Goal: Task Accomplishment & Management: Use online tool/utility

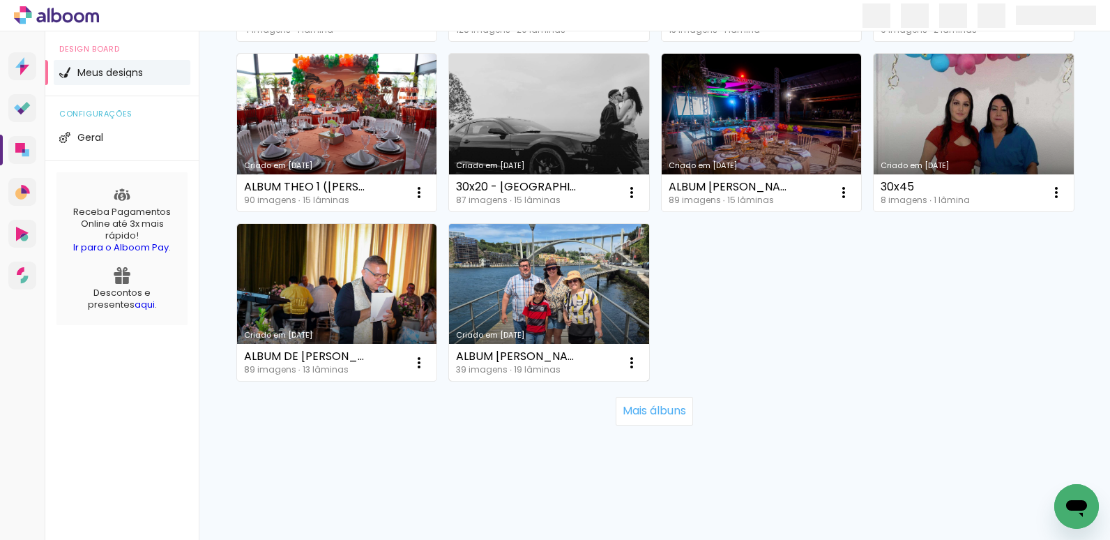
scroll to position [1314, 0]
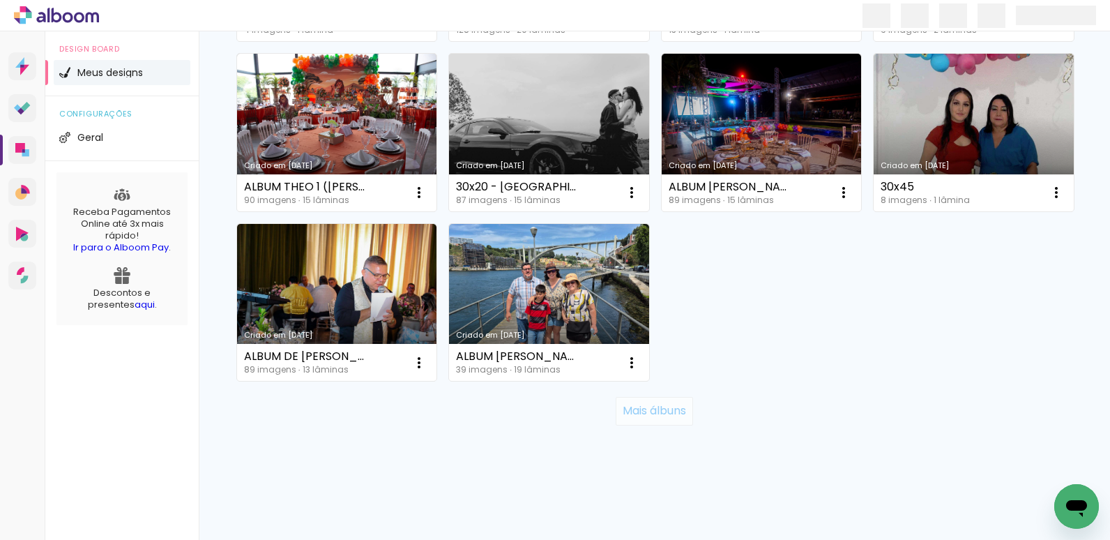
click at [0, 0] on slot "Mais álbuns" at bounding box center [0, 0] width 0 height 0
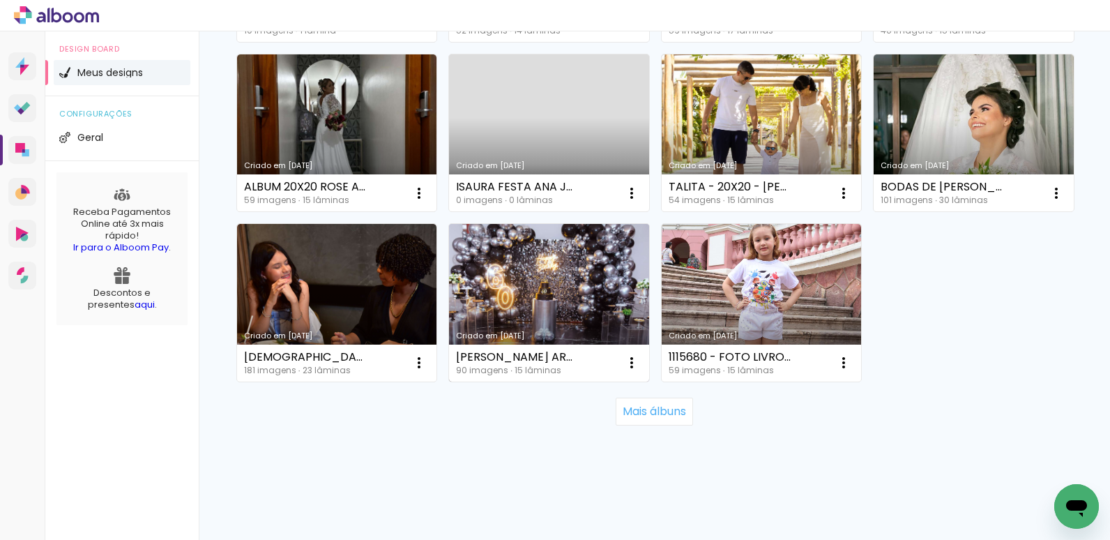
scroll to position [2672, 0]
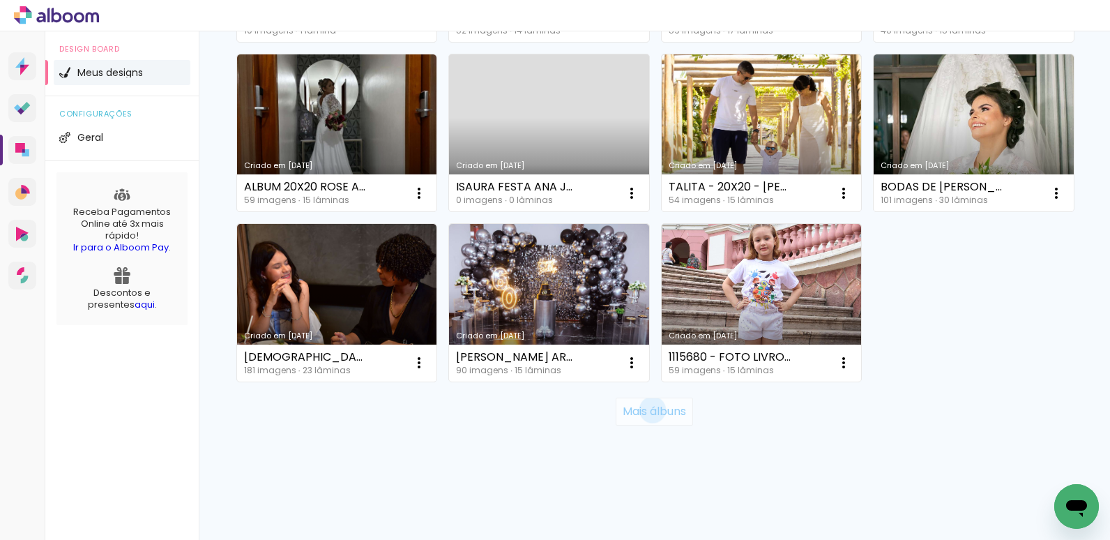
click at [0, 0] on slot "Mais álbuns" at bounding box center [0, 0] width 0 height 0
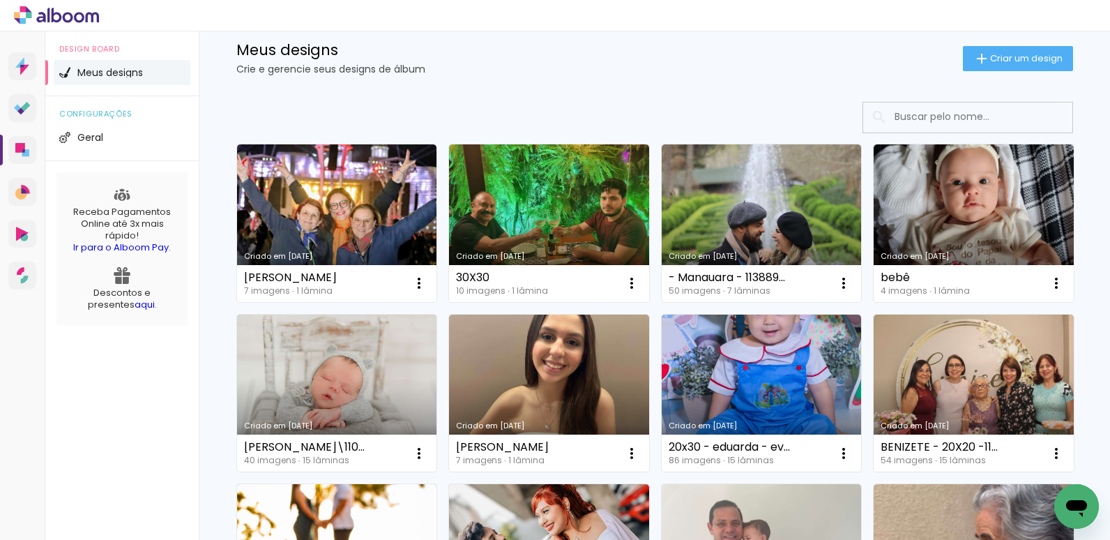
scroll to position [0, 0]
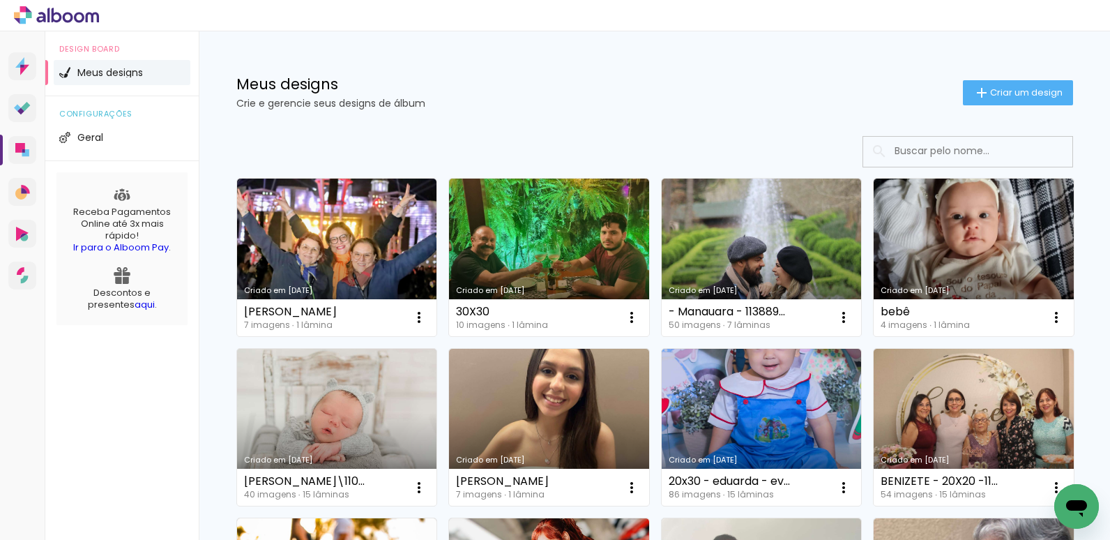
click at [932, 148] on input at bounding box center [987, 151] width 199 height 29
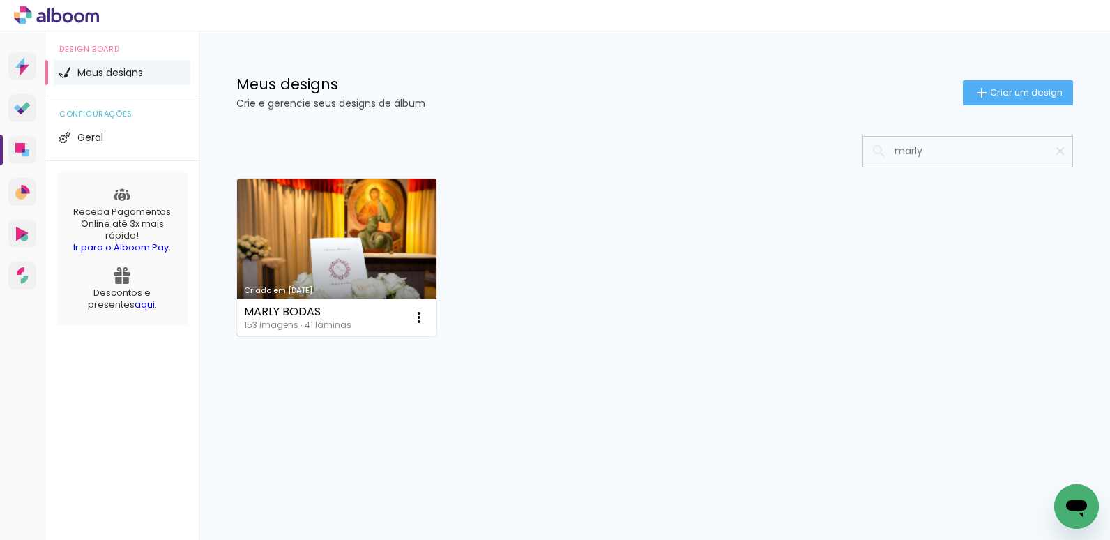
type input "marly"
type paper-input "marly"
click at [389, 250] on link "Criado em [DATE]" at bounding box center [337, 257] width 200 height 158
